Goal: Navigation & Orientation: Find specific page/section

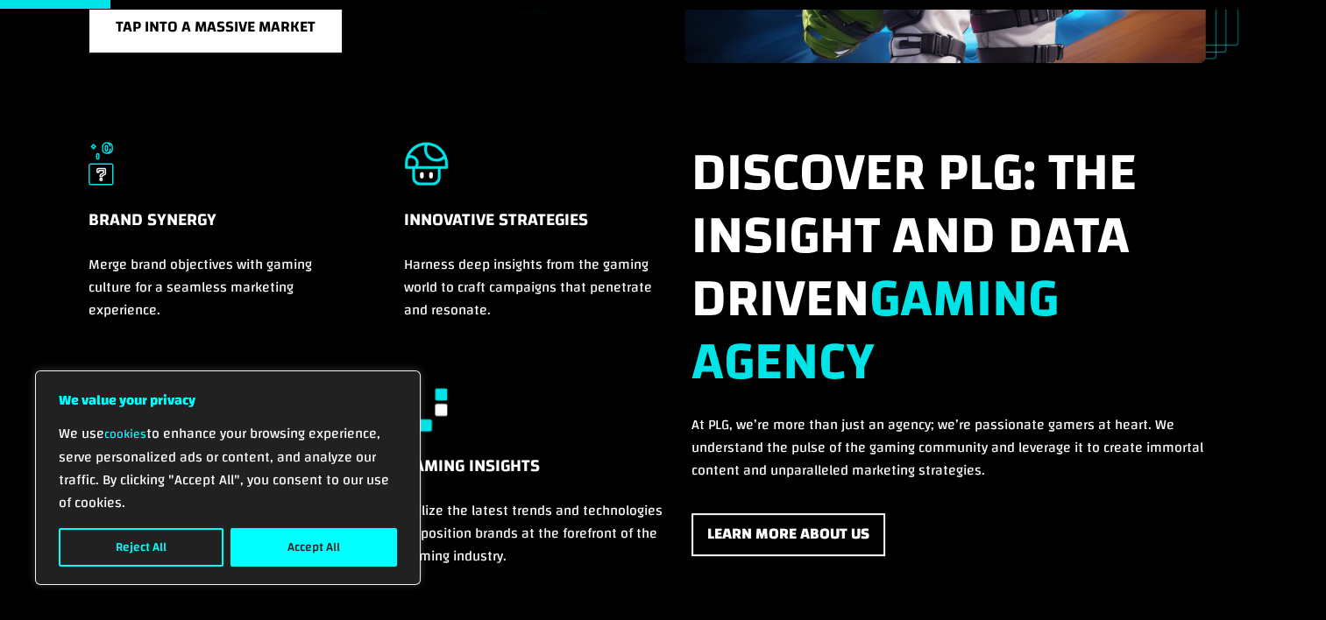
scroll to position [980, 0]
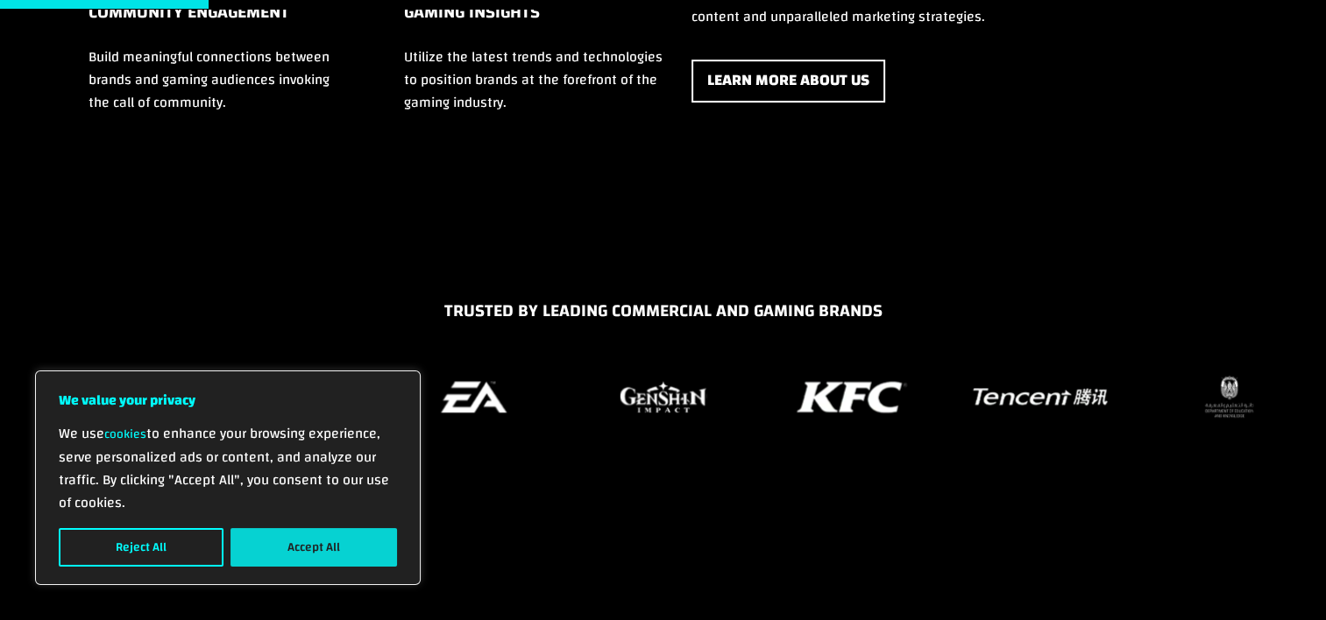
click at [363, 536] on button "Accept All" at bounding box center [313, 547] width 166 height 39
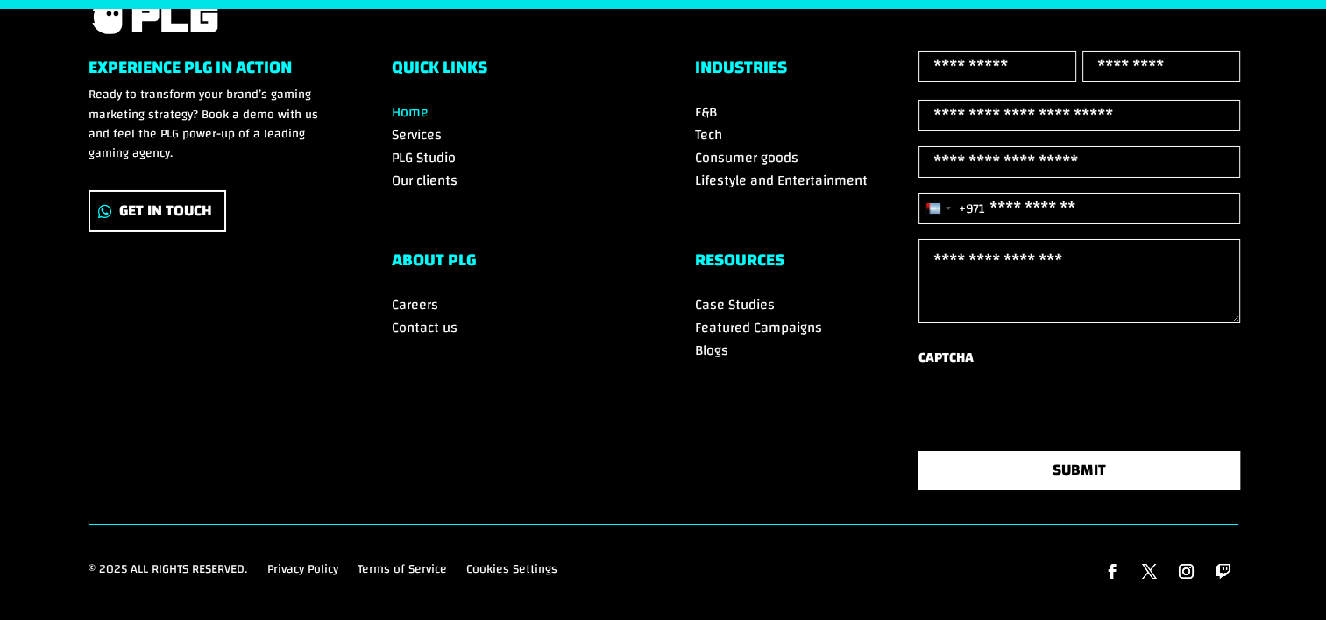
scroll to position [6235, 0]
click at [410, 292] on span "Careers" at bounding box center [415, 305] width 46 height 26
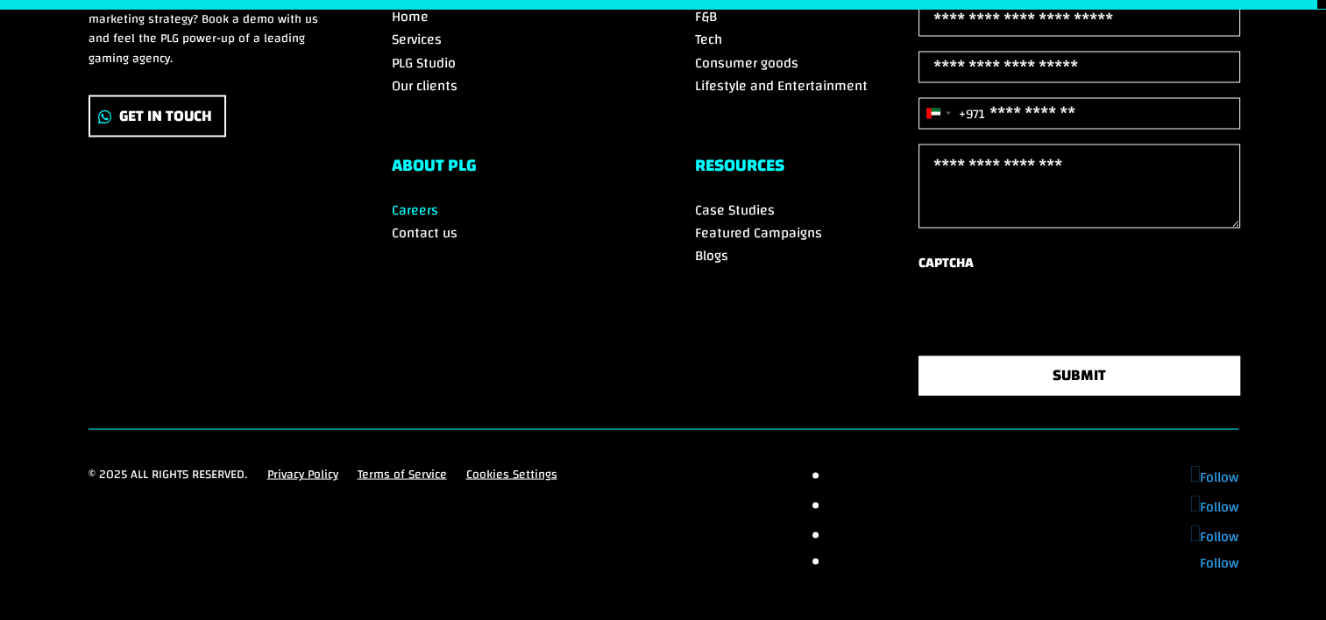
scroll to position [3303, 0]
